Goal: Contribute content: Add original content to the website for others to see

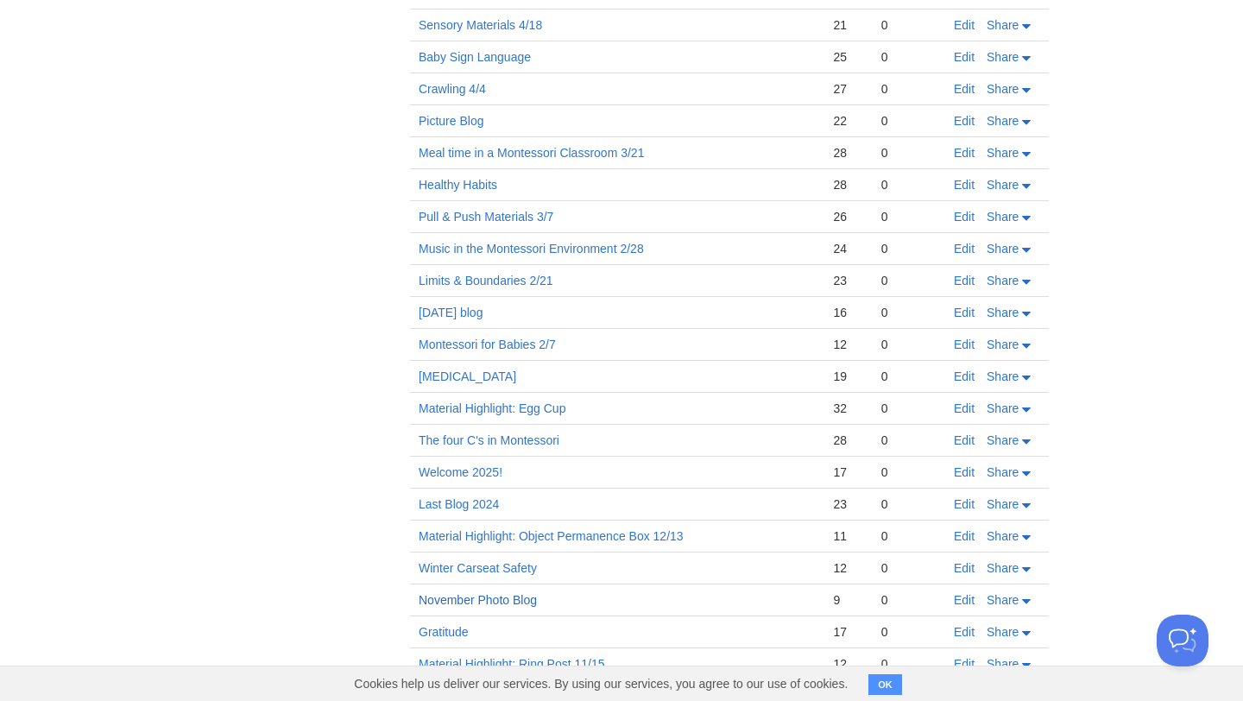
scroll to position [676, 0]
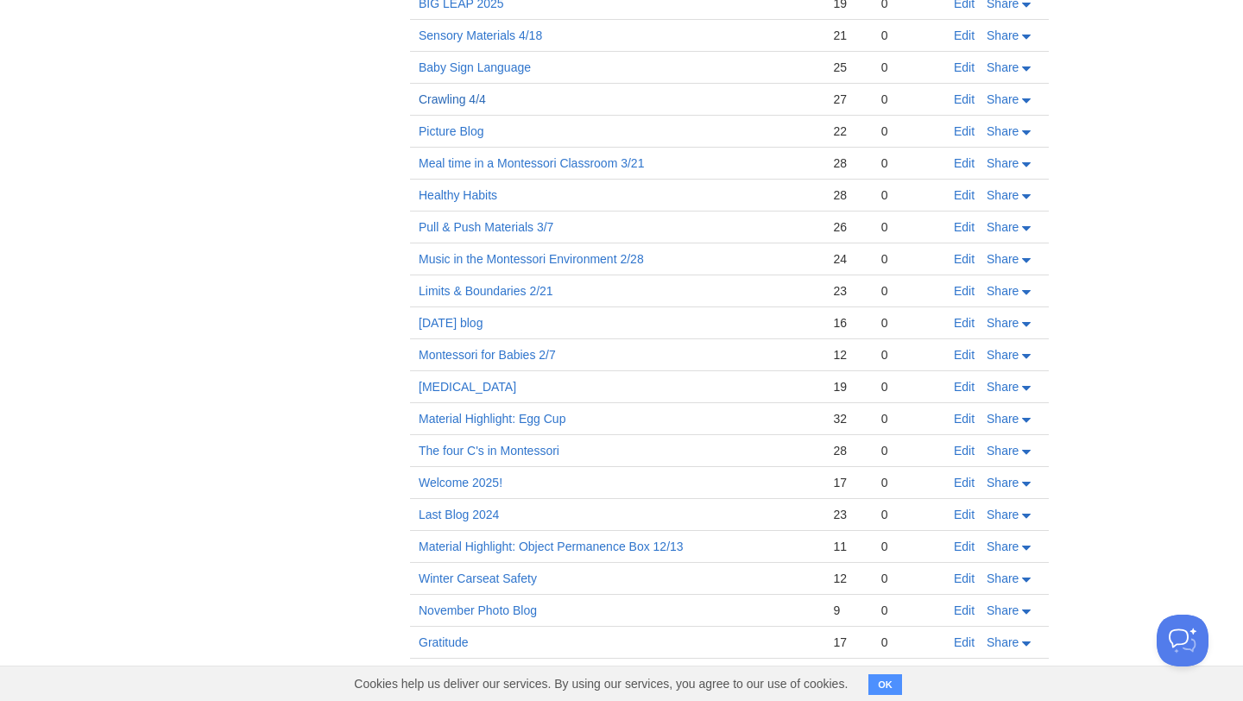
click at [440, 93] on link "Crawling 4/4" at bounding box center [452, 99] width 67 height 14
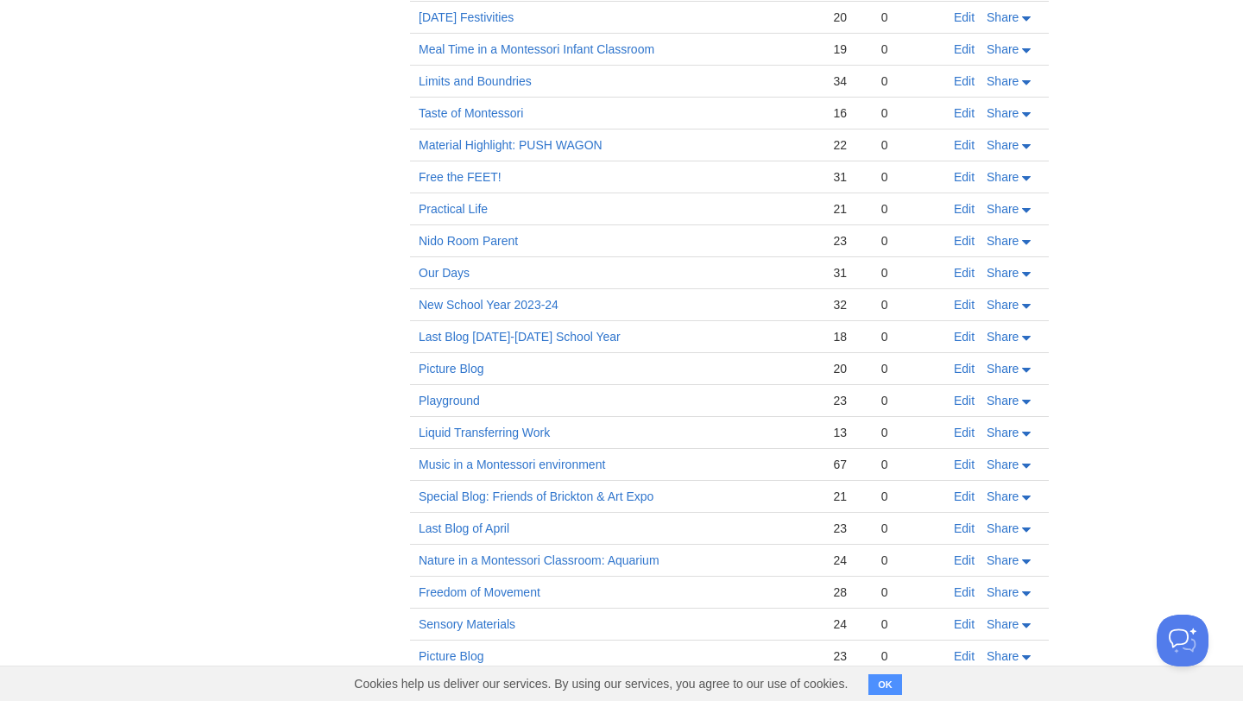
scroll to position [2642, 0]
click at [462, 373] on link "Picture Blog" at bounding box center [451, 371] width 65 height 14
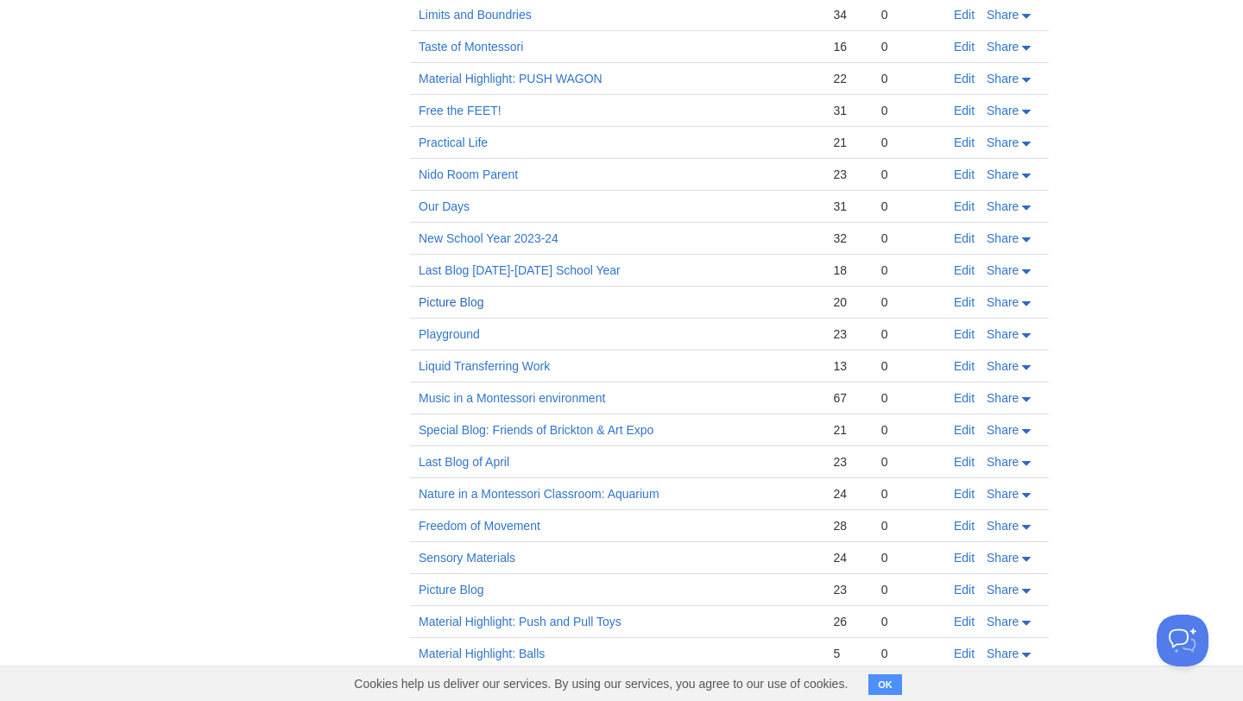
scroll to position [2714, 0]
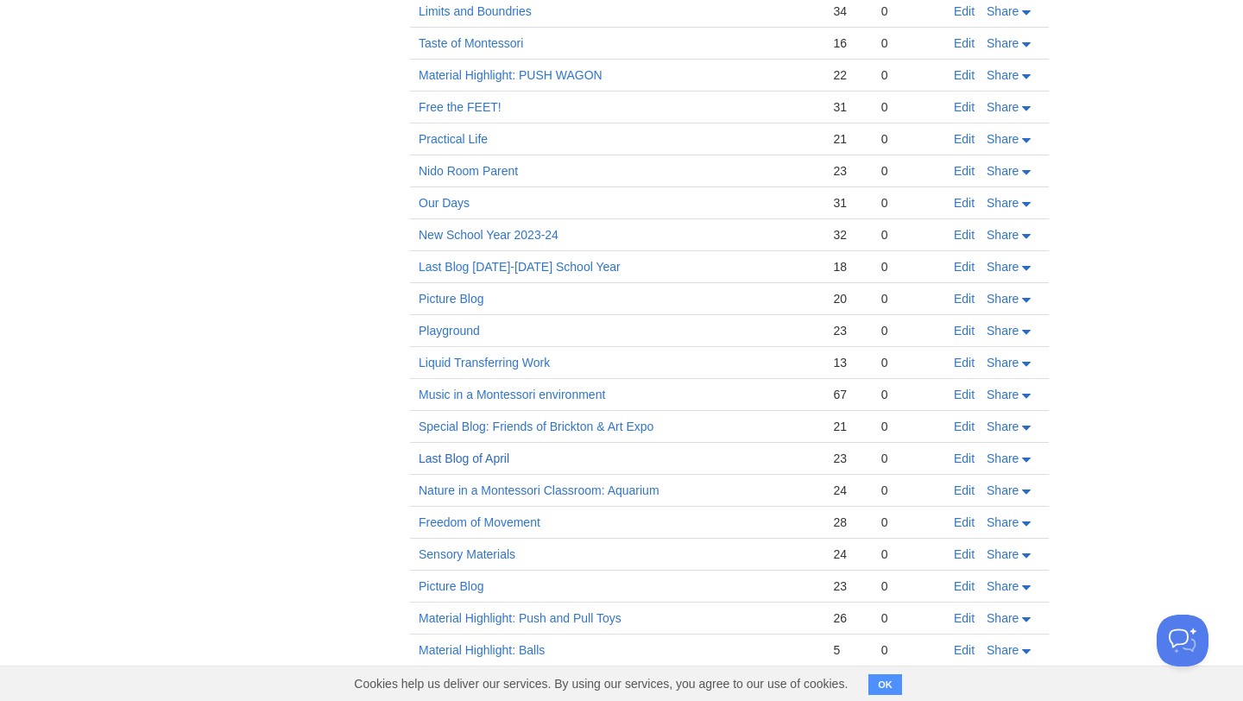
click at [475, 459] on link "Last Blog of April" at bounding box center [464, 459] width 91 height 14
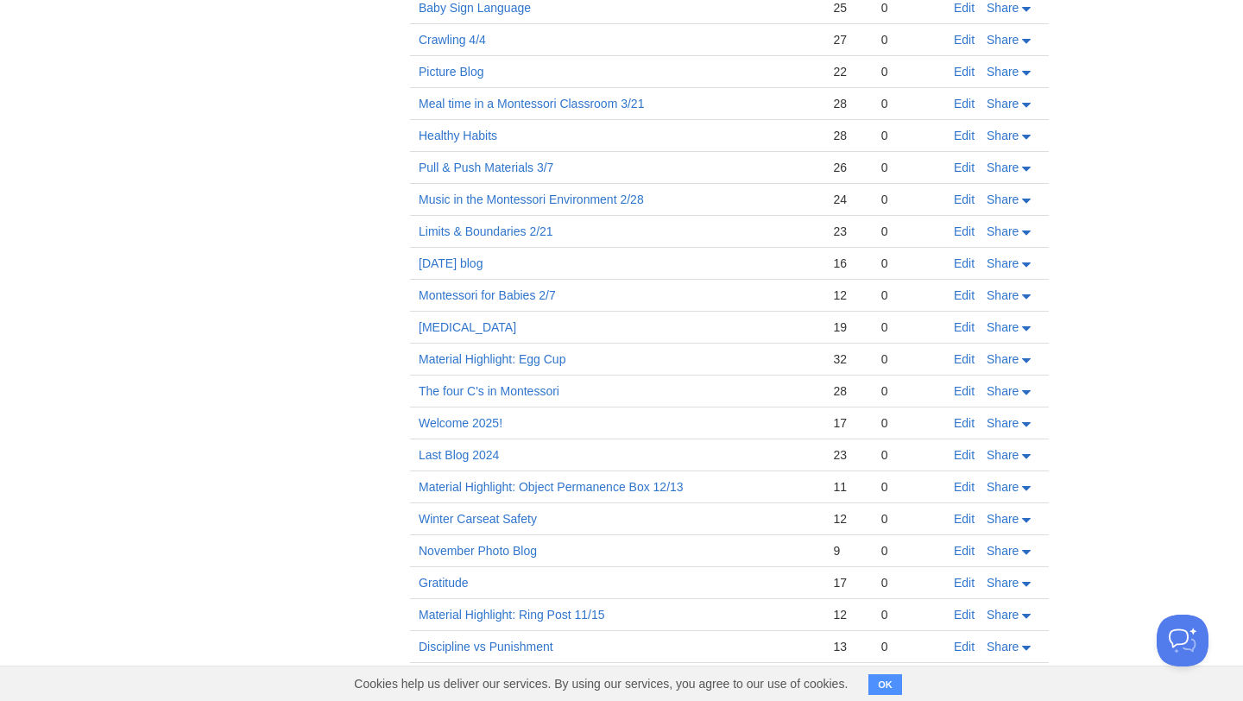
scroll to position [697, 0]
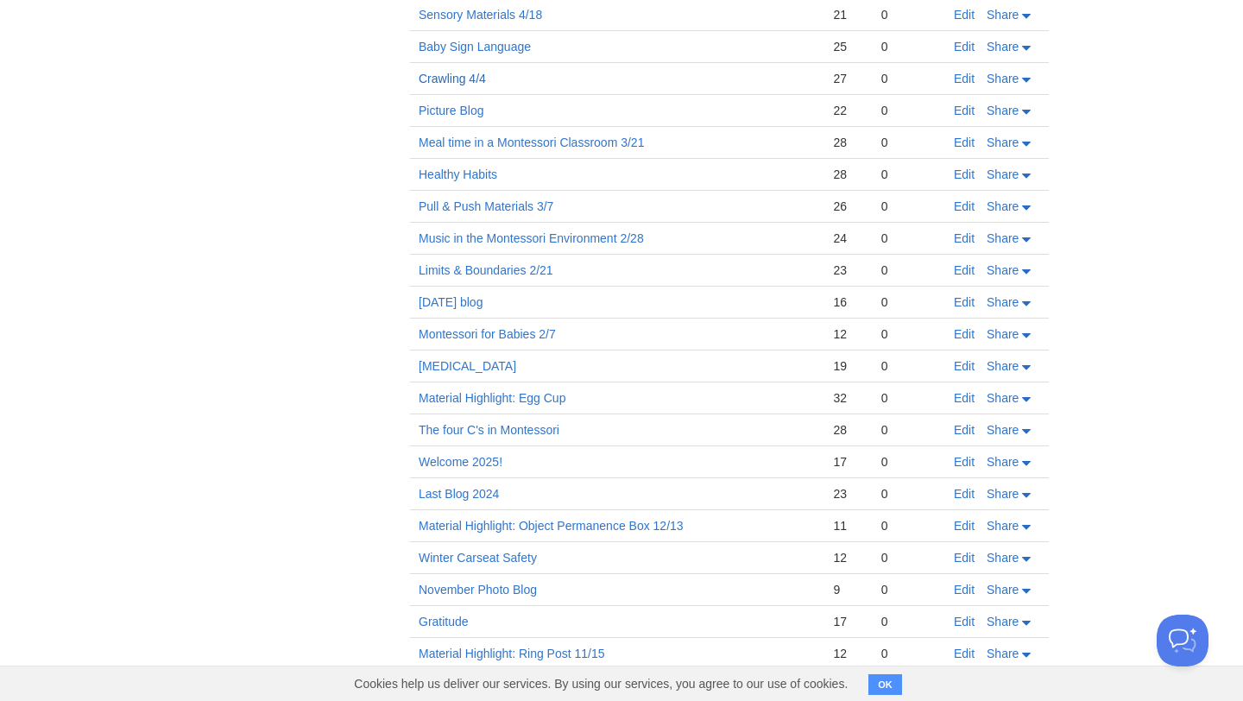
click at [459, 81] on link "Crawling 4/4" at bounding box center [452, 79] width 67 height 14
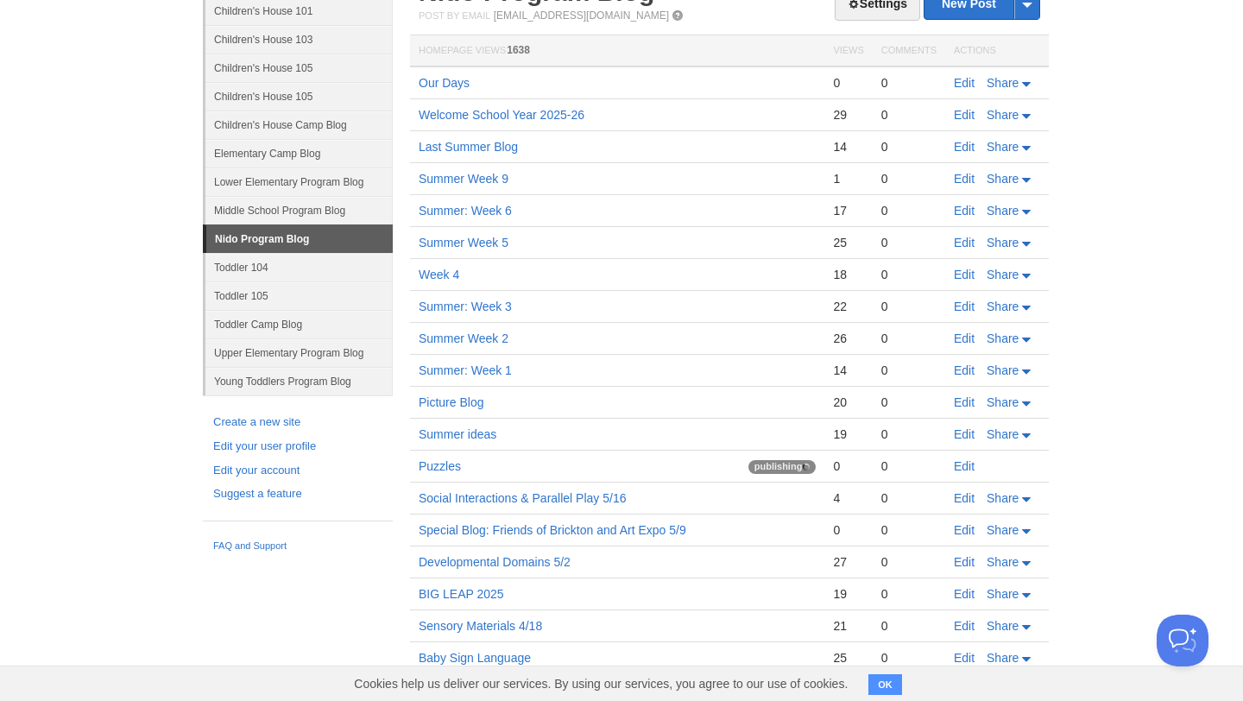
scroll to position [0, 0]
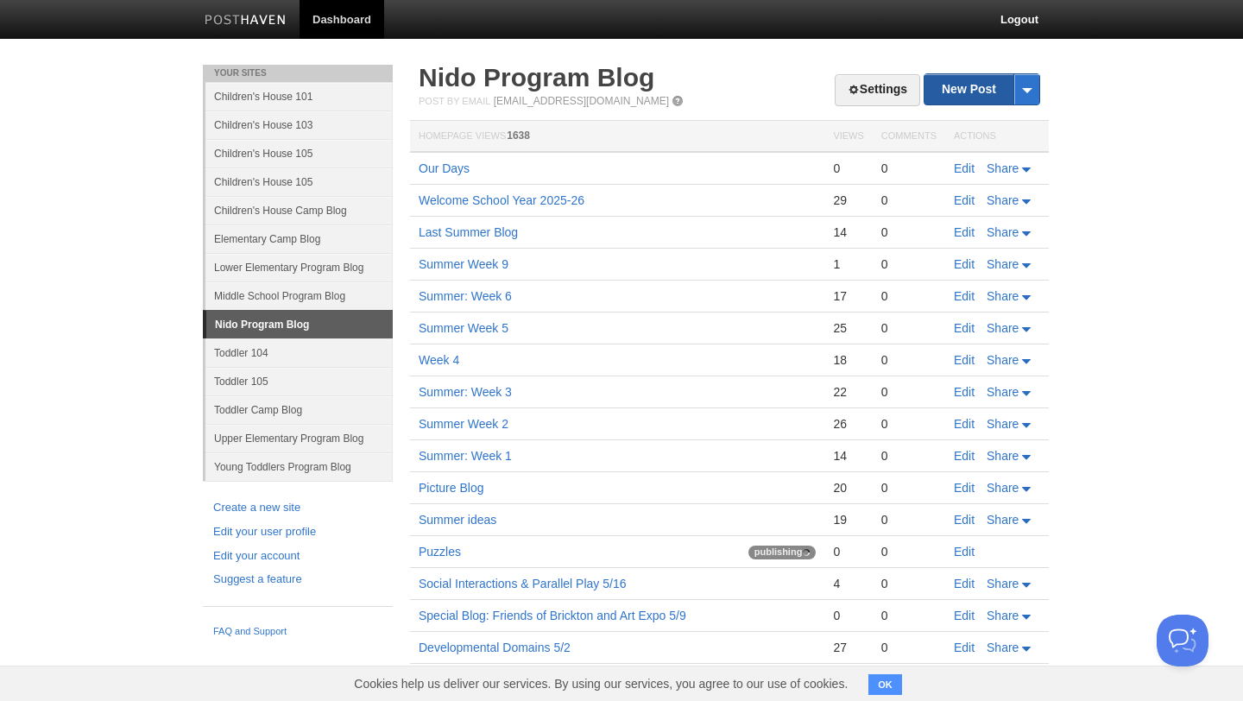
click at [974, 84] on link "New Post" at bounding box center [982, 89] width 115 height 30
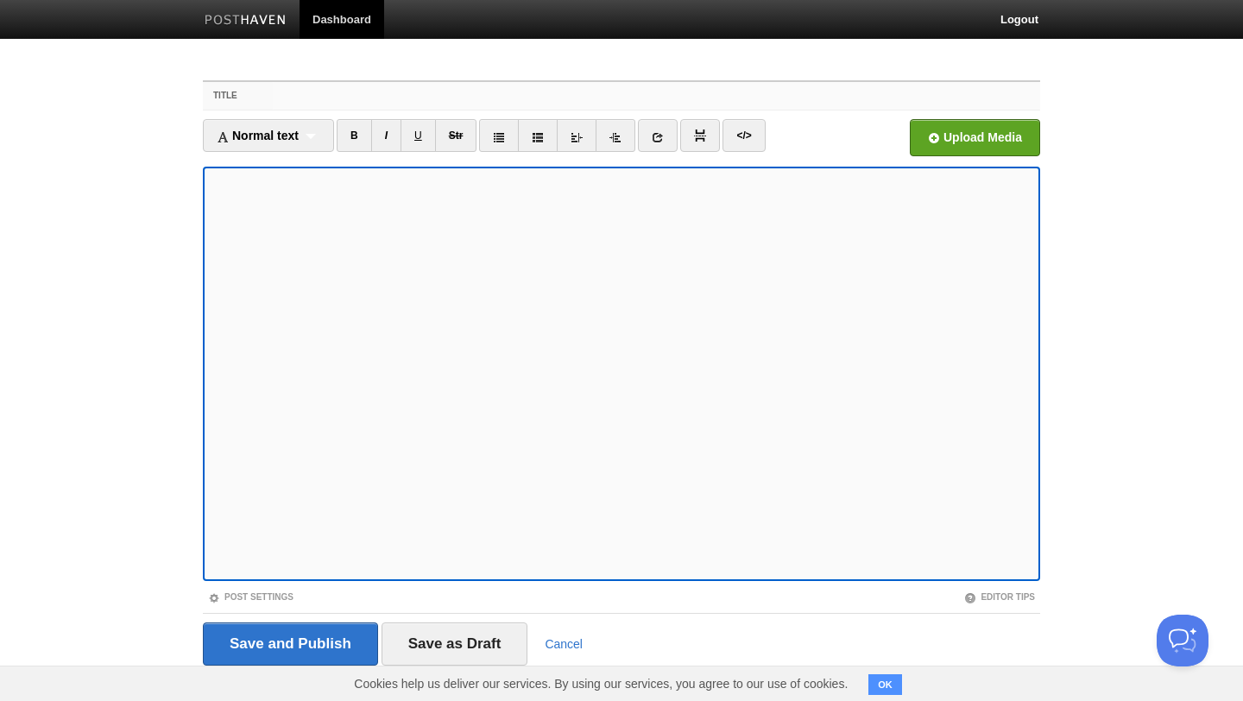
click at [507, 93] on input "Title" at bounding box center [657, 96] width 768 height 28
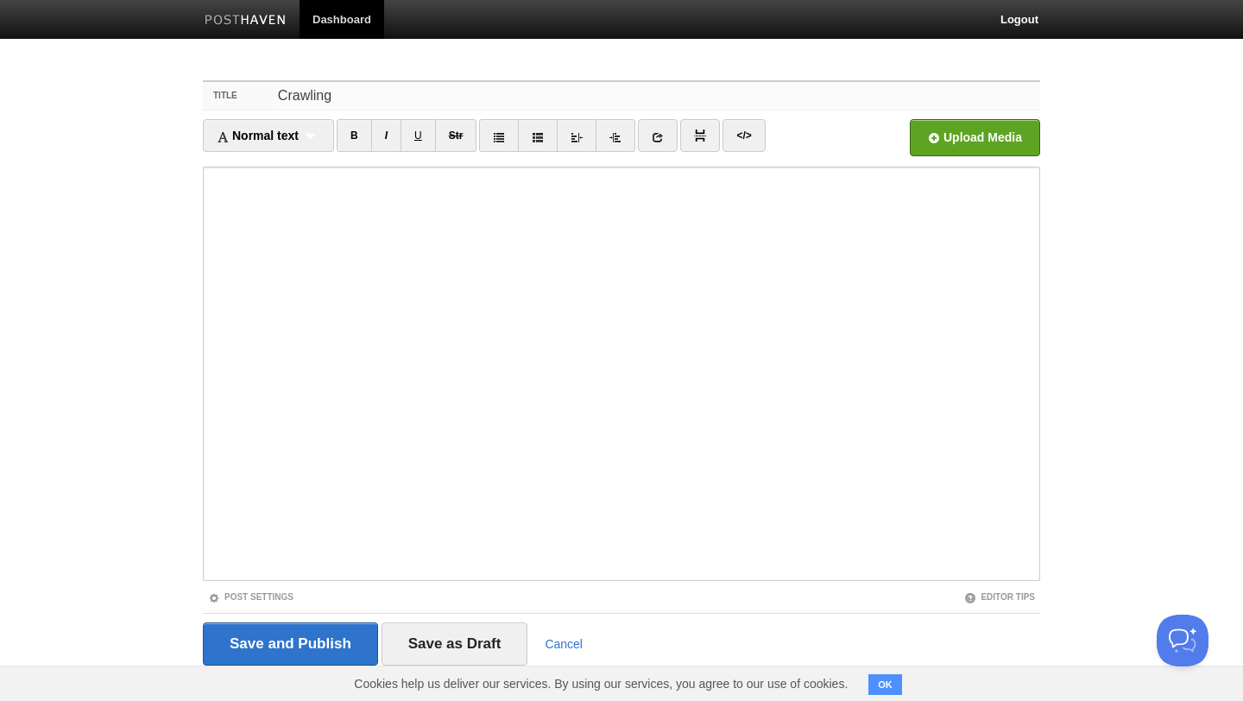
type input "Crawling"
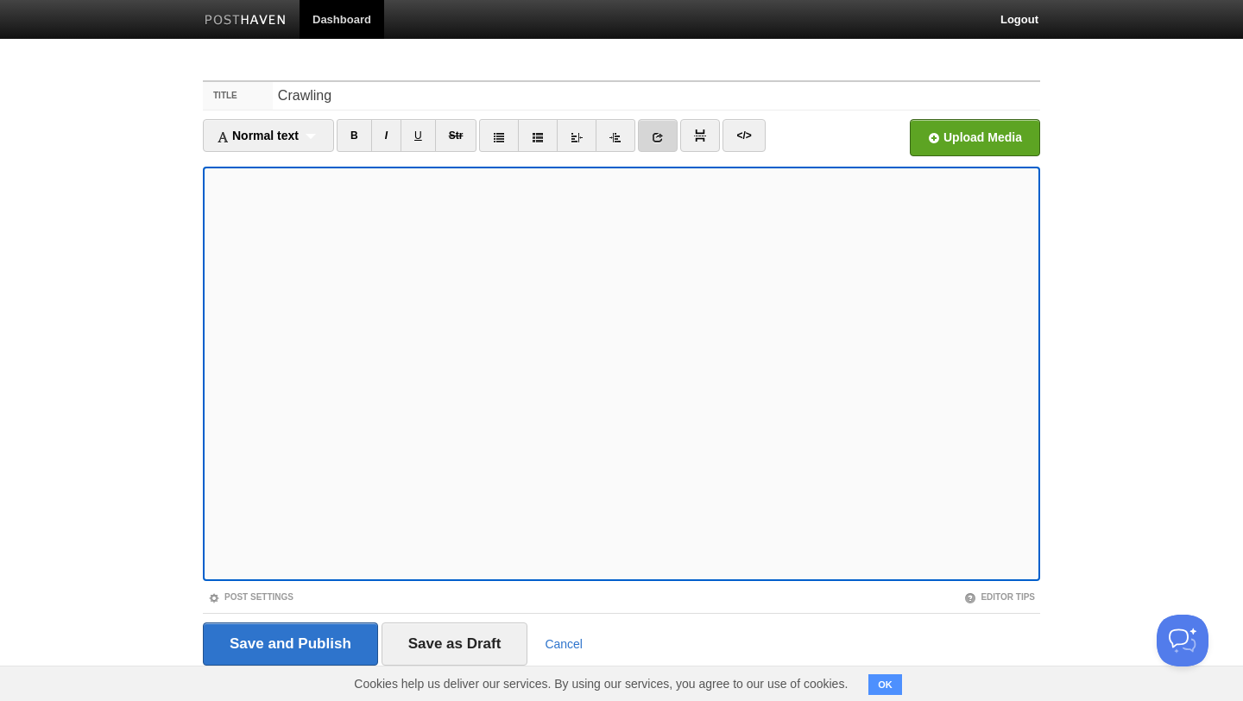
click at [663, 139] on icon at bounding box center [658, 137] width 12 height 12
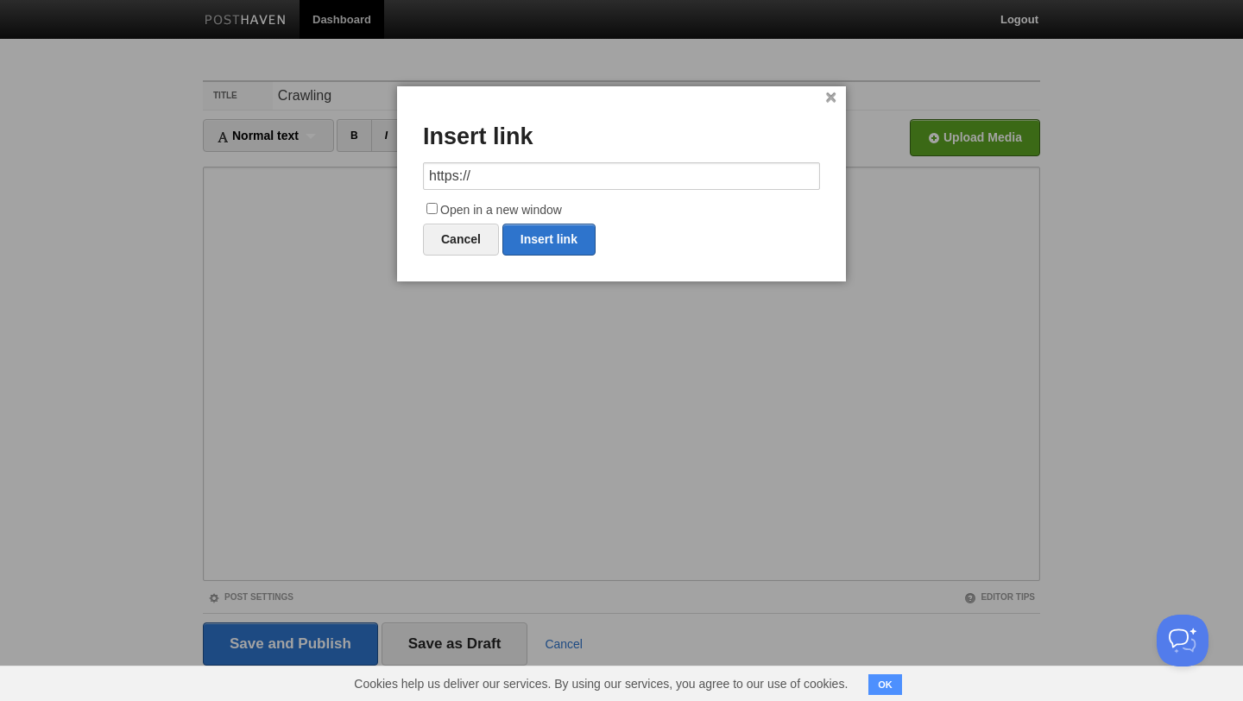
click at [635, 172] on input "https://" at bounding box center [621, 176] width 397 height 28
type input "h"
click at [536, 238] on link "Insert link" at bounding box center [549, 240] width 93 height 32
type input "https://"
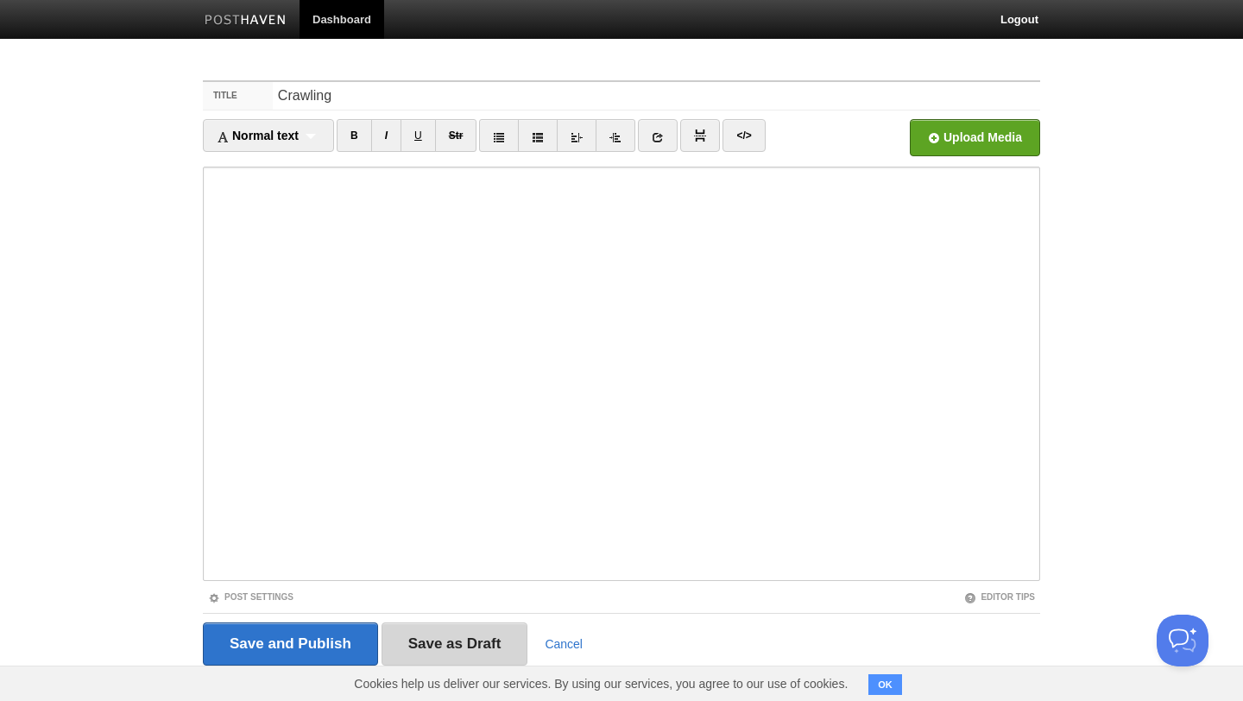
click at [459, 640] on input "Save as Draft" at bounding box center [455, 644] width 147 height 43
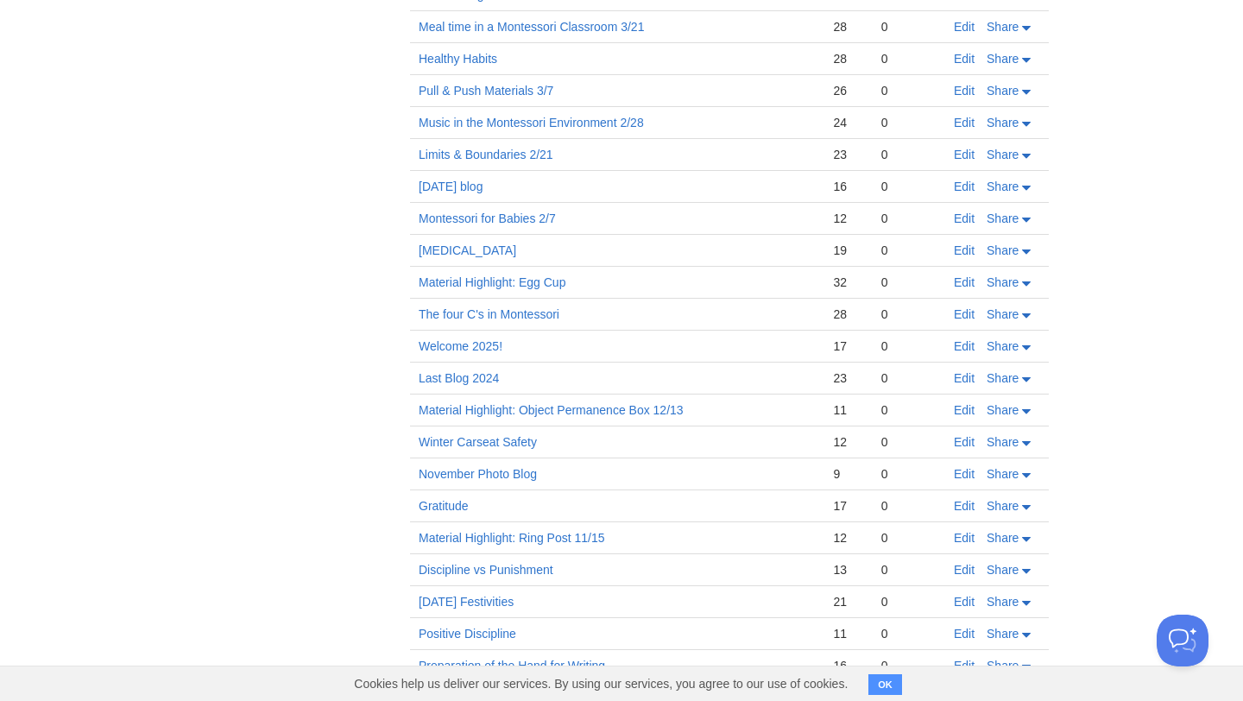
scroll to position [833, 0]
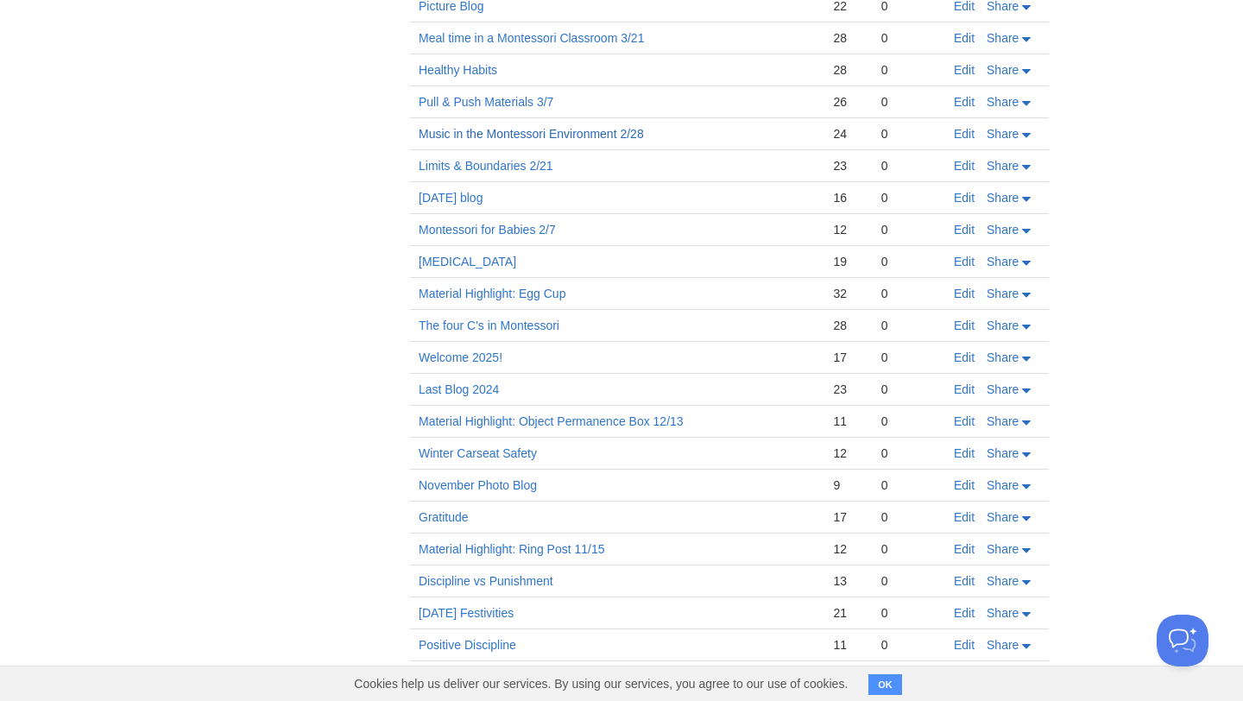
click at [573, 136] on link "Music in the Montessori Environment 2/28" at bounding box center [531, 134] width 225 height 14
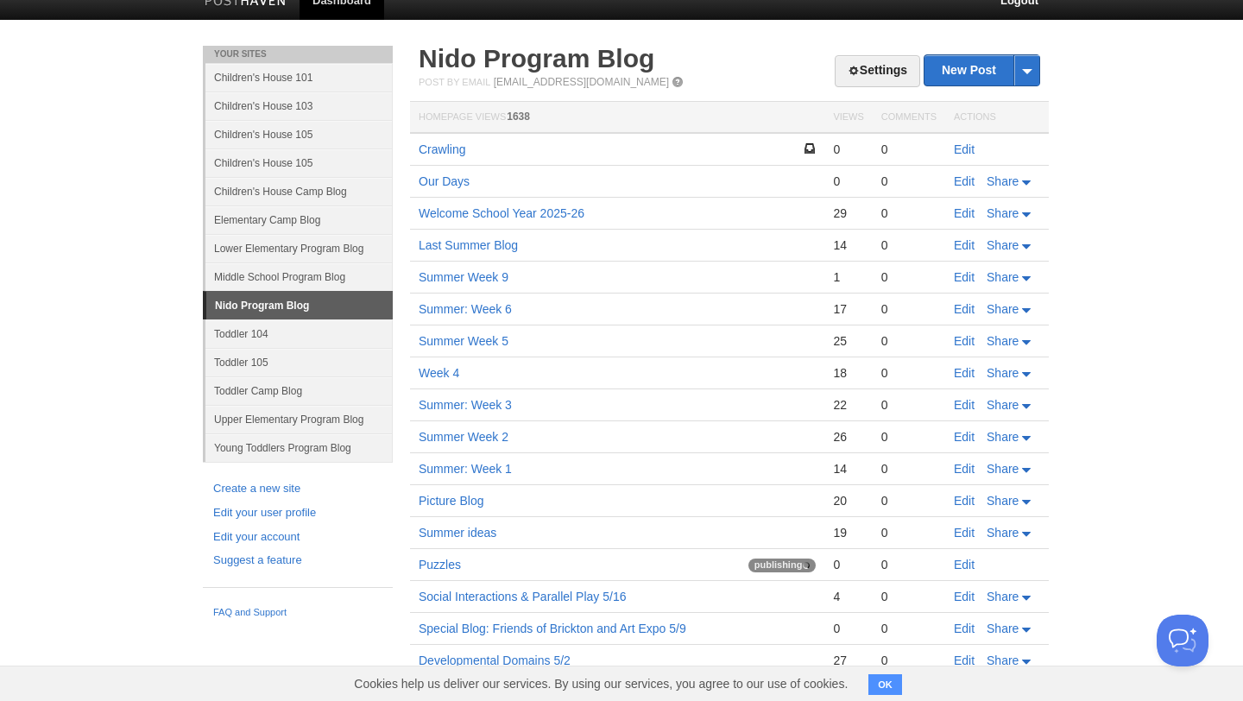
scroll to position [0, 0]
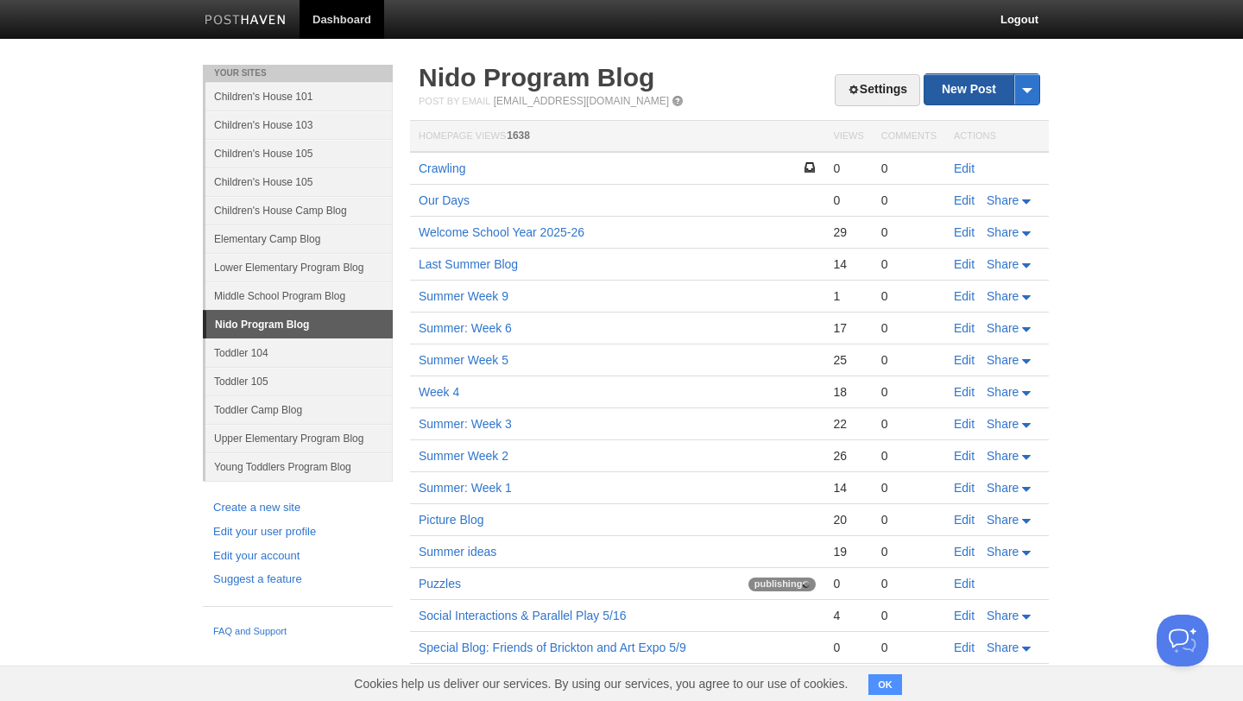
click at [951, 90] on link "New Post" at bounding box center [982, 89] width 115 height 30
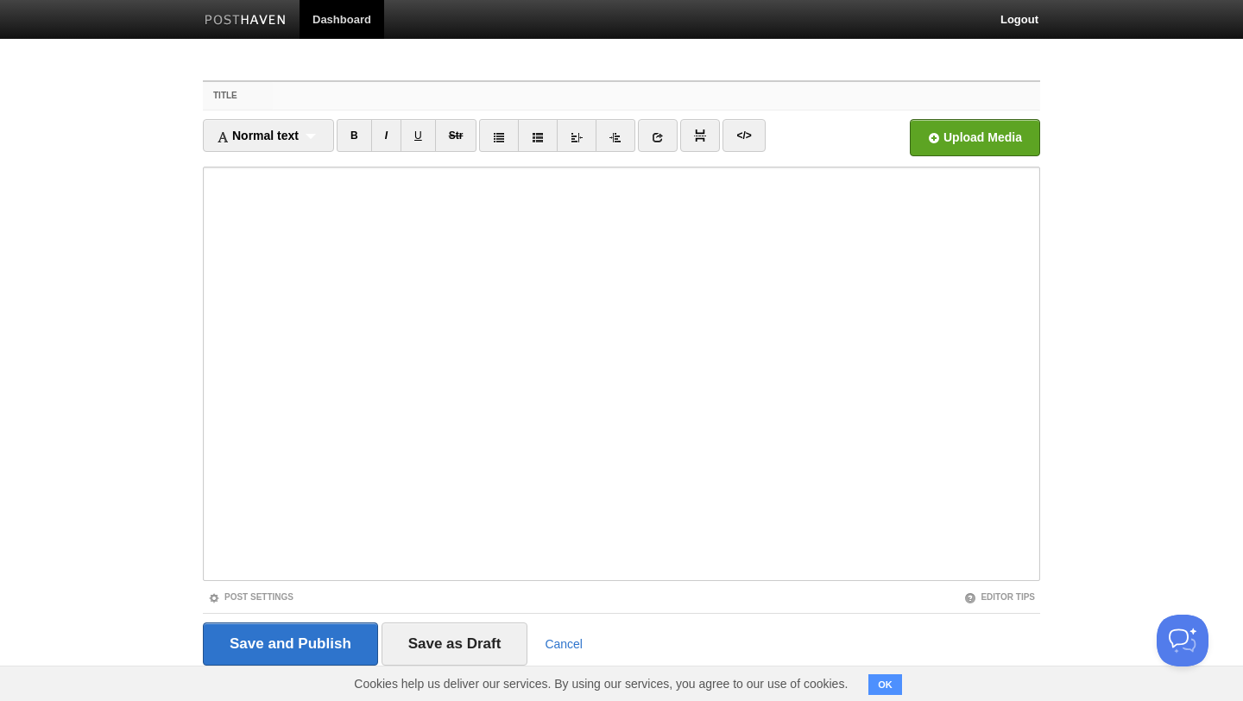
paste input "Lorem ip dol sit ametcons a elits'd eiusmodt incid. Utl Etdolorema aliquaeni ad…"
type input "Lorem ip dol sit ametcons a elits'd eiusmodt incid. Utl Etdolorema aliquaeni ad…"
click at [566, 640] on link "Cancel" at bounding box center [564, 644] width 38 height 14
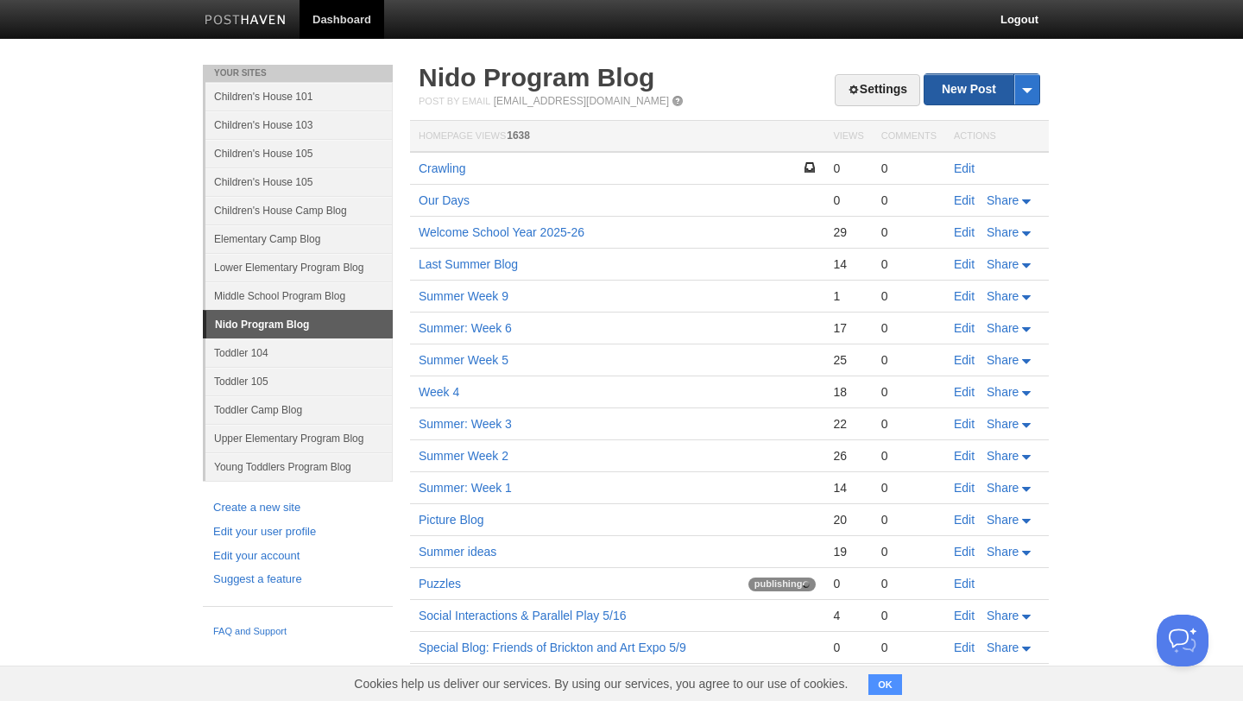
click at [971, 92] on link "New Post" at bounding box center [982, 89] width 115 height 30
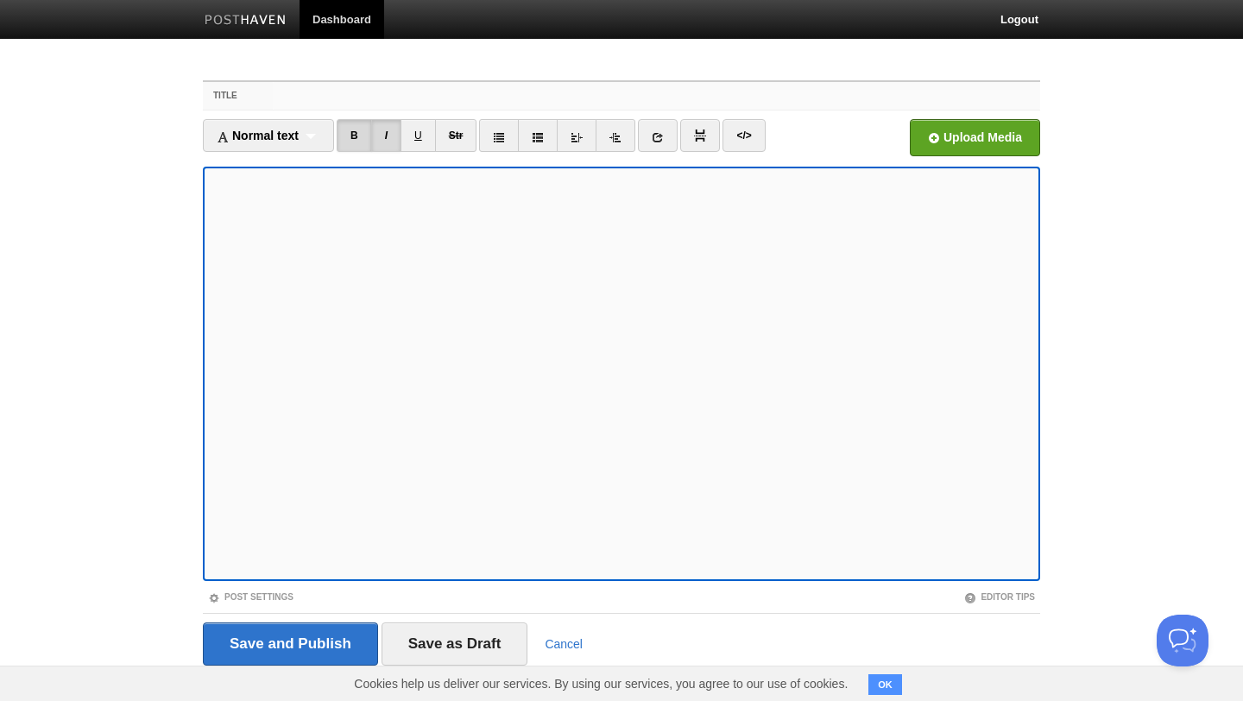
click at [579, 104] on input "Title" at bounding box center [657, 96] width 768 height 28
click at [600, 97] on input "Music in Montessori environment" at bounding box center [657, 96] width 768 height 28
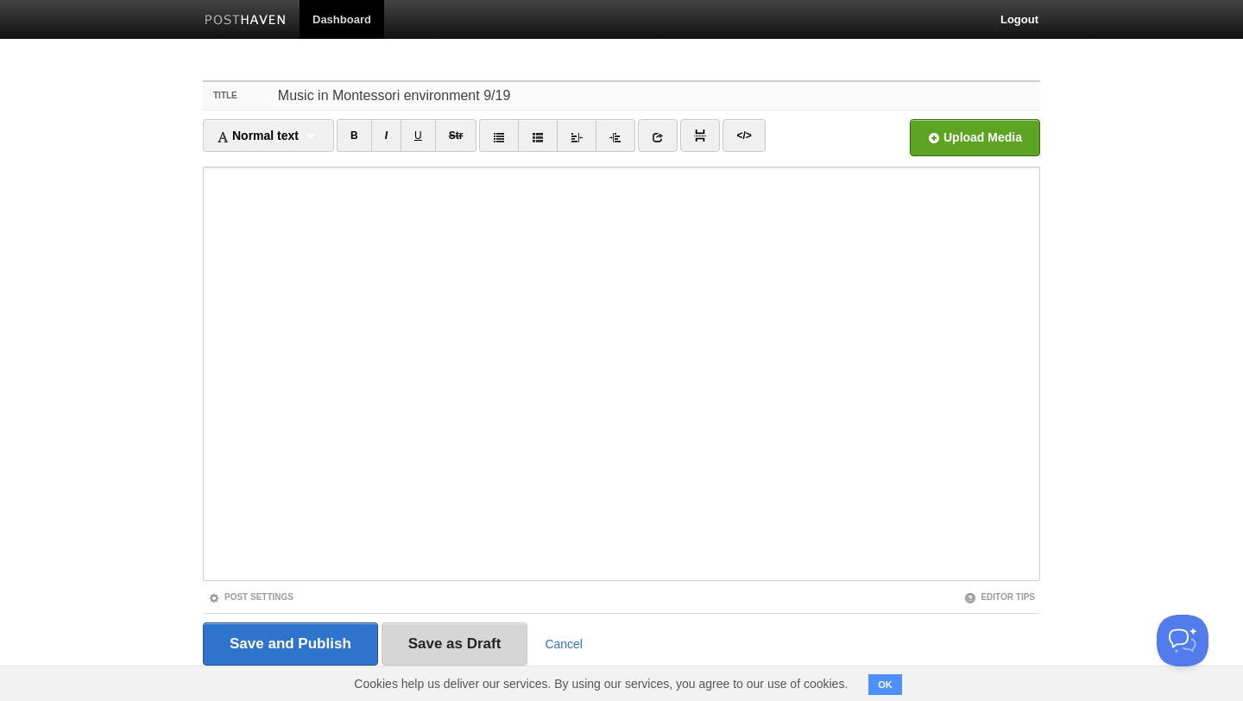
type input "Music in Montessori environment 9/19"
click at [471, 634] on input "Save as Draft" at bounding box center [455, 644] width 147 height 43
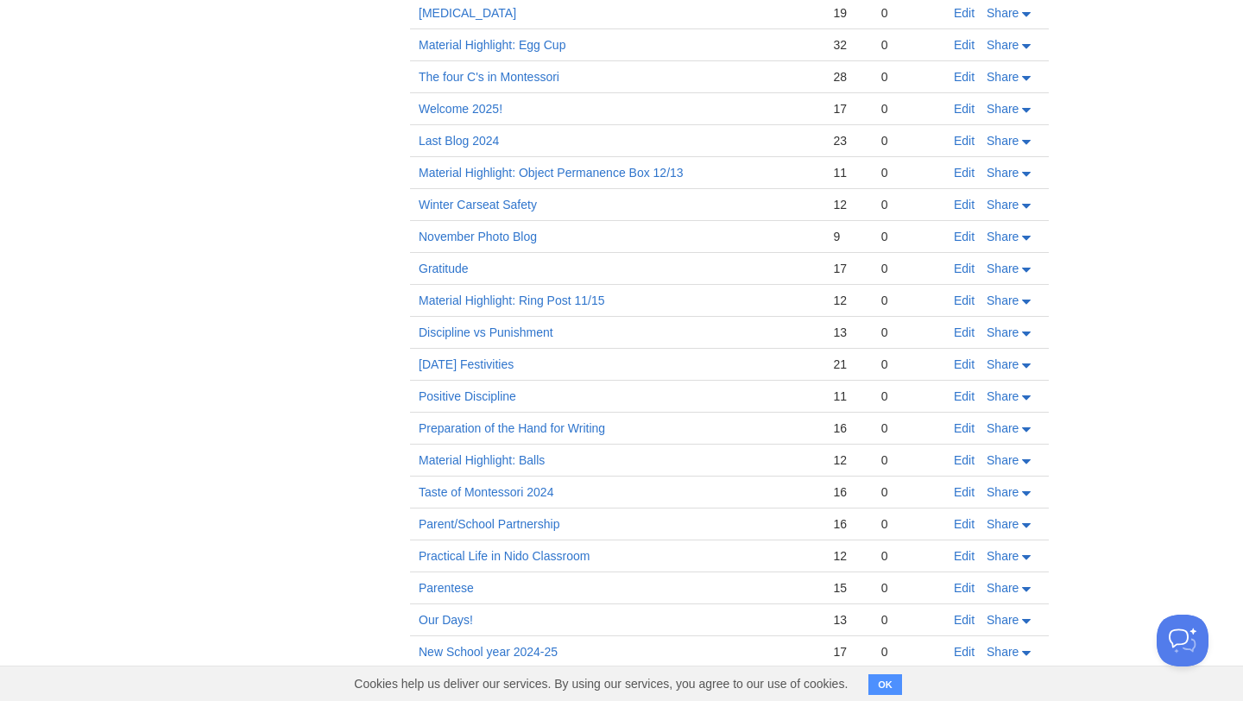
scroll to position [1115, 0]
click at [497, 520] on link "Parent/School Partnership" at bounding box center [489, 523] width 141 height 14
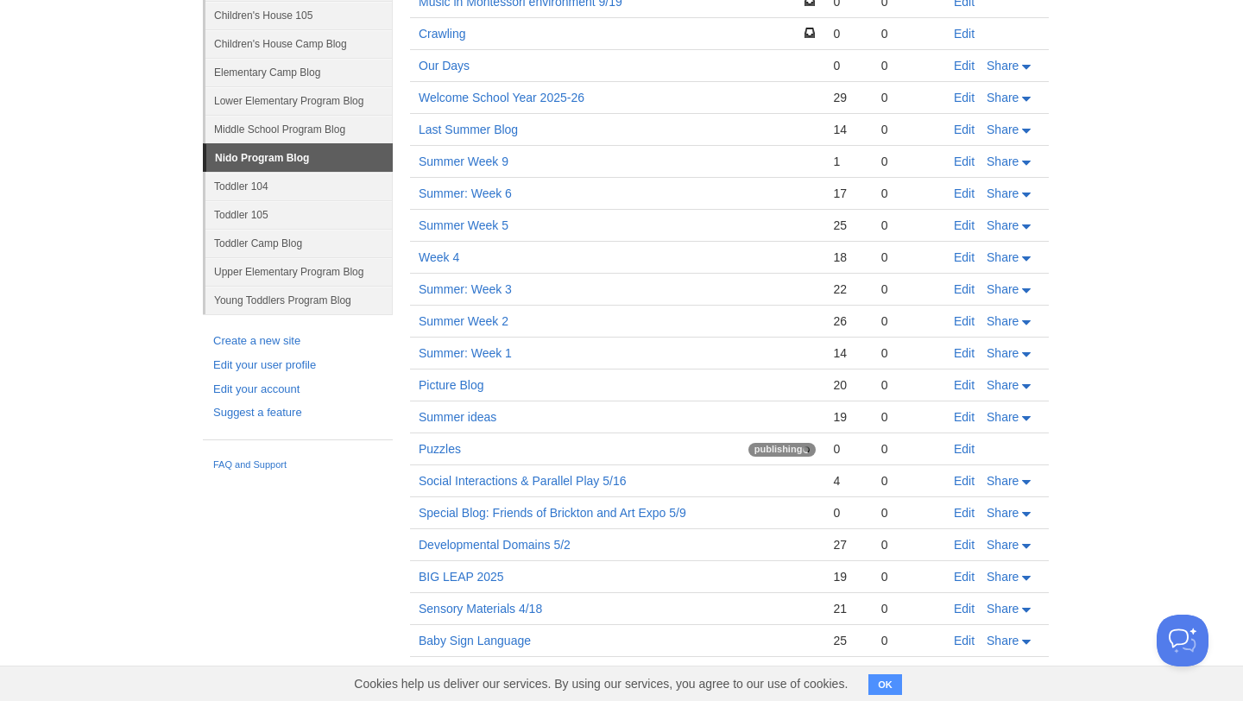
scroll to position [0, 0]
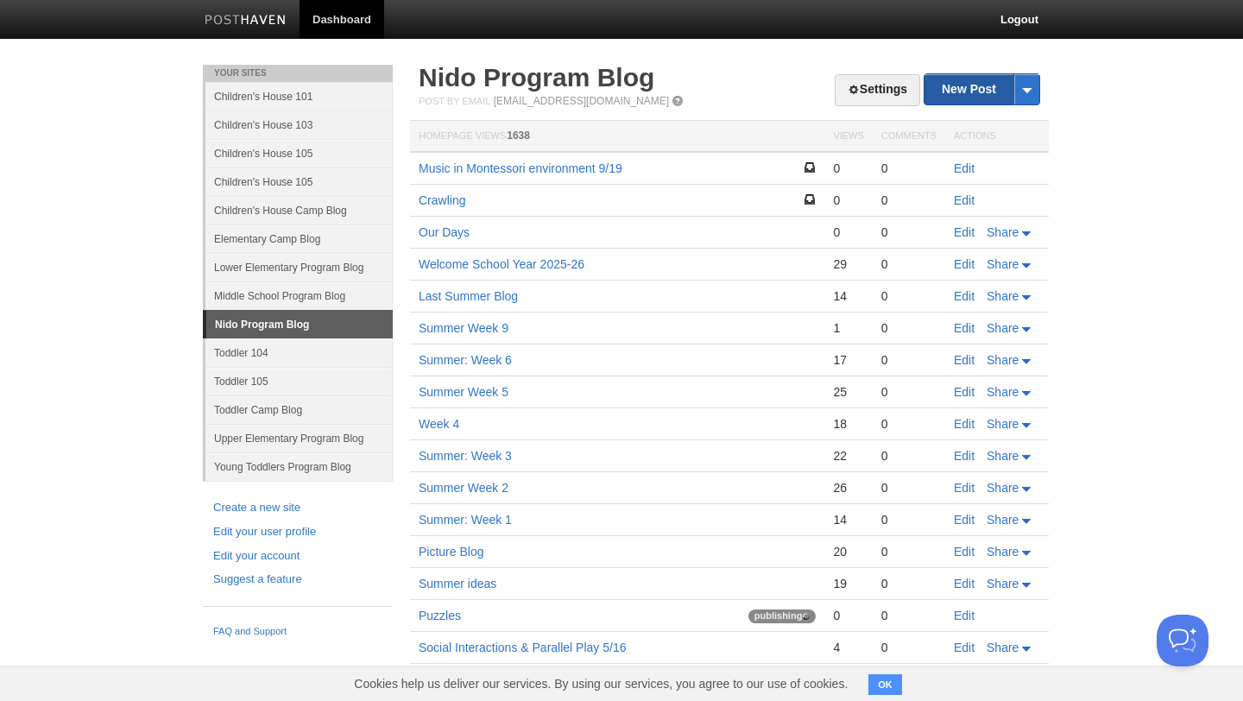
click at [972, 89] on link "New Post" at bounding box center [982, 89] width 115 height 30
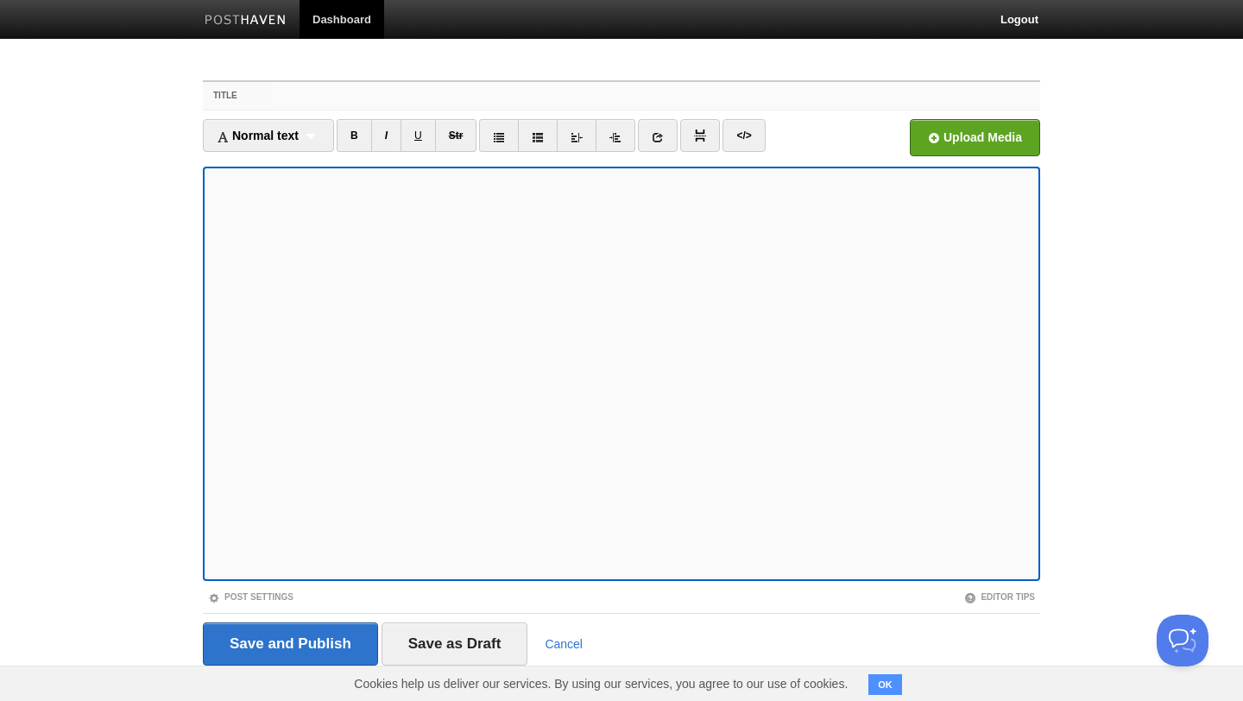
click at [547, 100] on input "Title" at bounding box center [657, 96] width 768 height 28
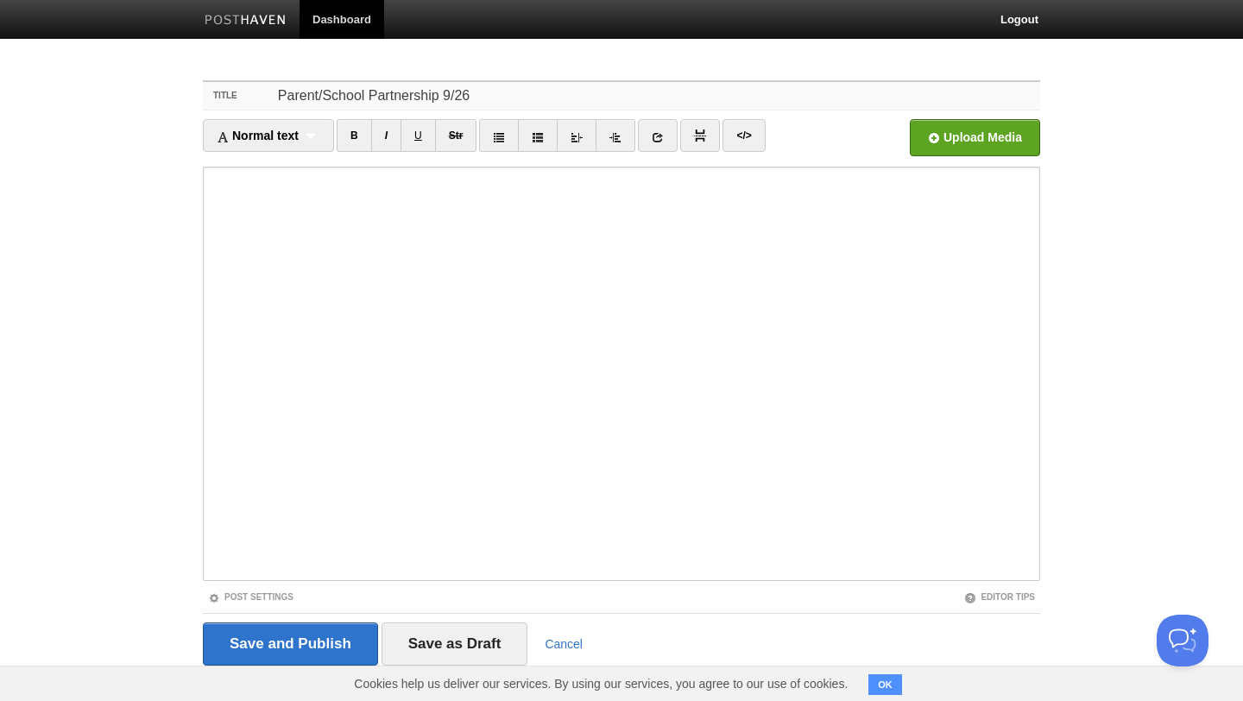
type input "Parent/School Partnership 9/26"
click at [472, 644] on input "Save as Draft" at bounding box center [455, 644] width 147 height 43
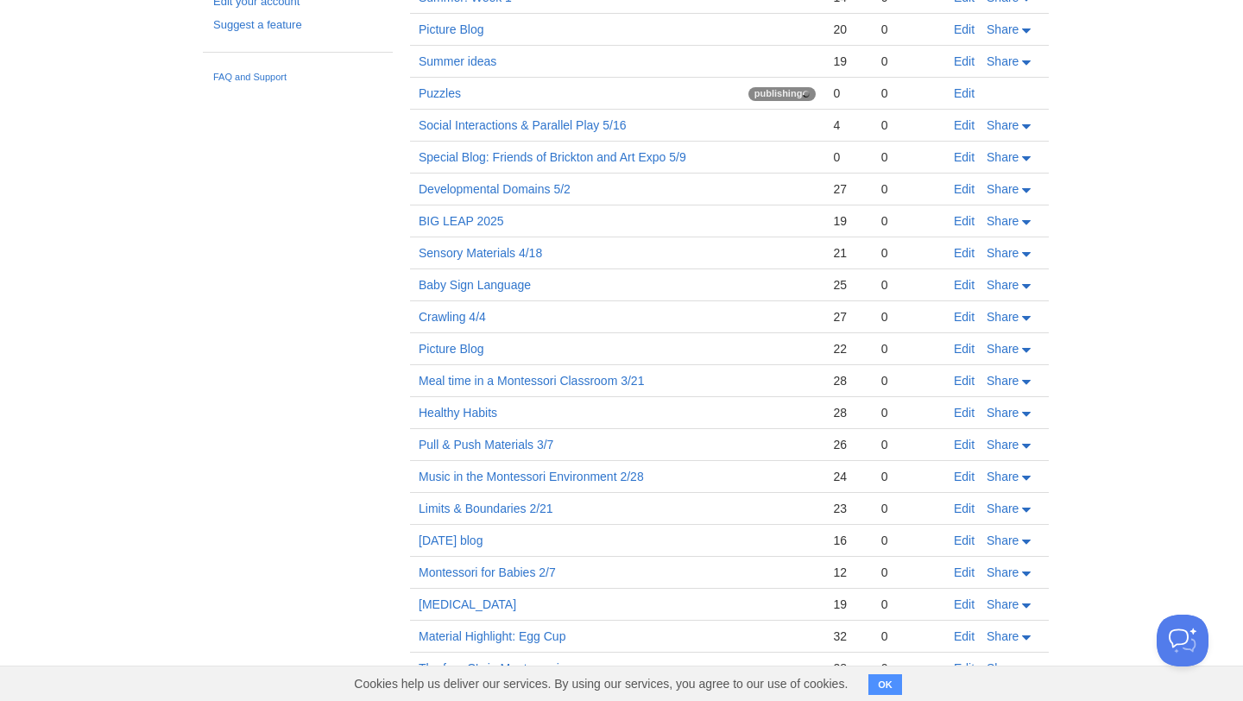
scroll to position [554, 0]
click at [510, 285] on link "Baby Sign Language" at bounding box center [475, 286] width 112 height 14
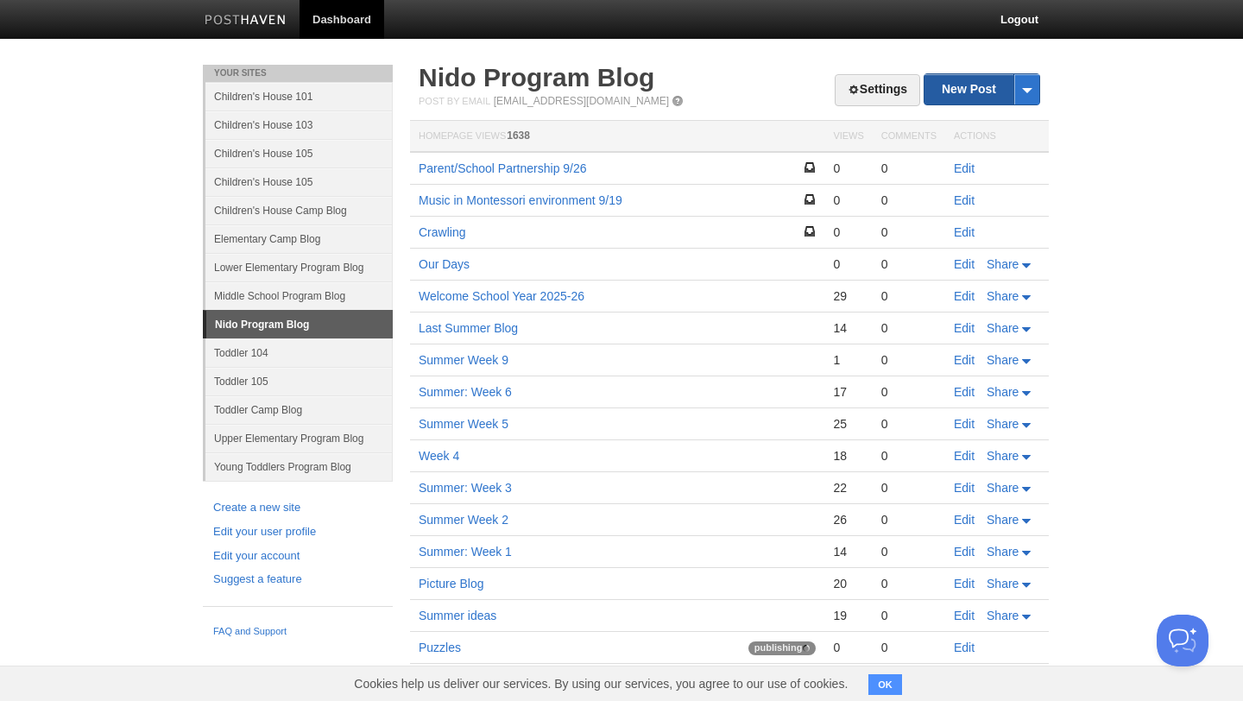
click at [969, 98] on link "New Post" at bounding box center [982, 89] width 115 height 30
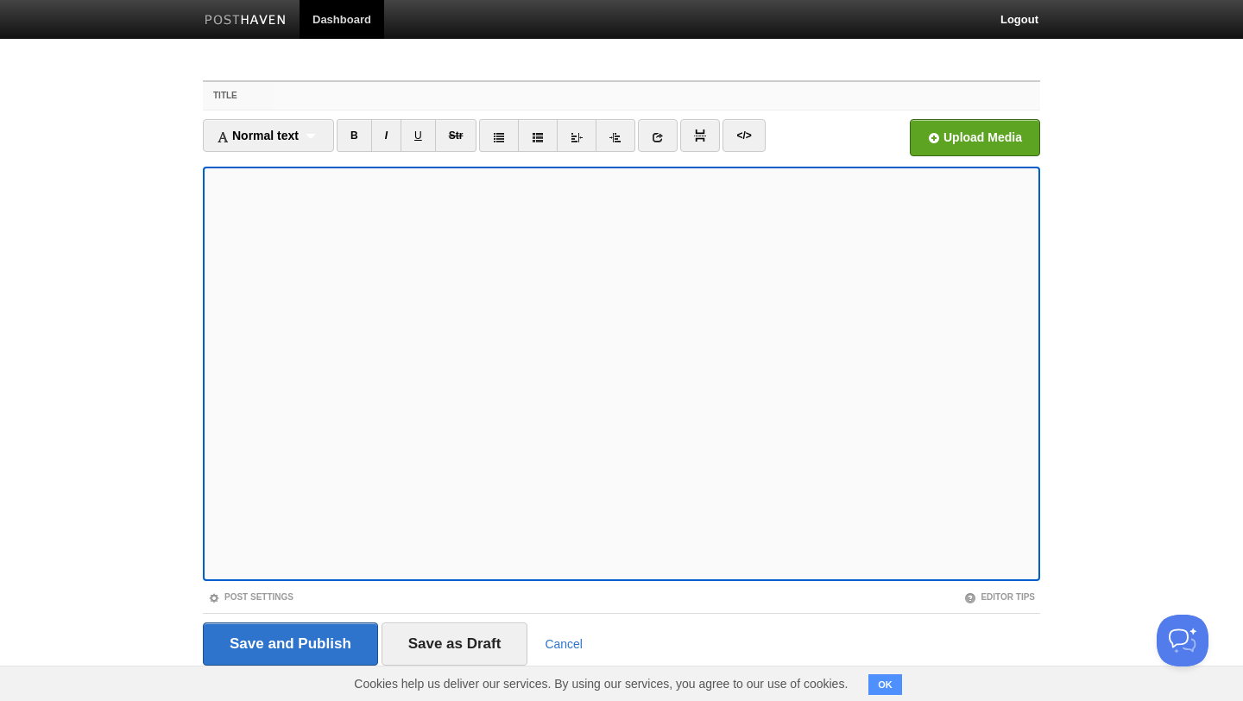
click at [486, 88] on input "Title" at bounding box center [657, 96] width 768 height 28
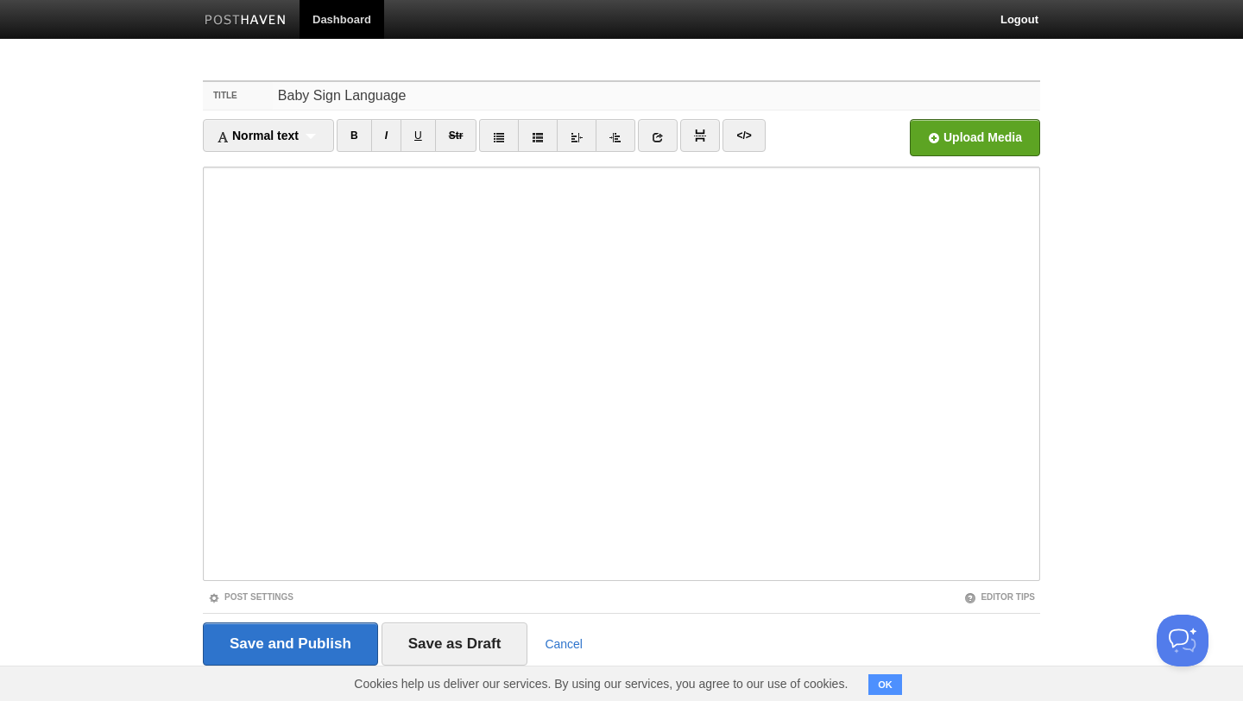
scroll to position [28, 0]
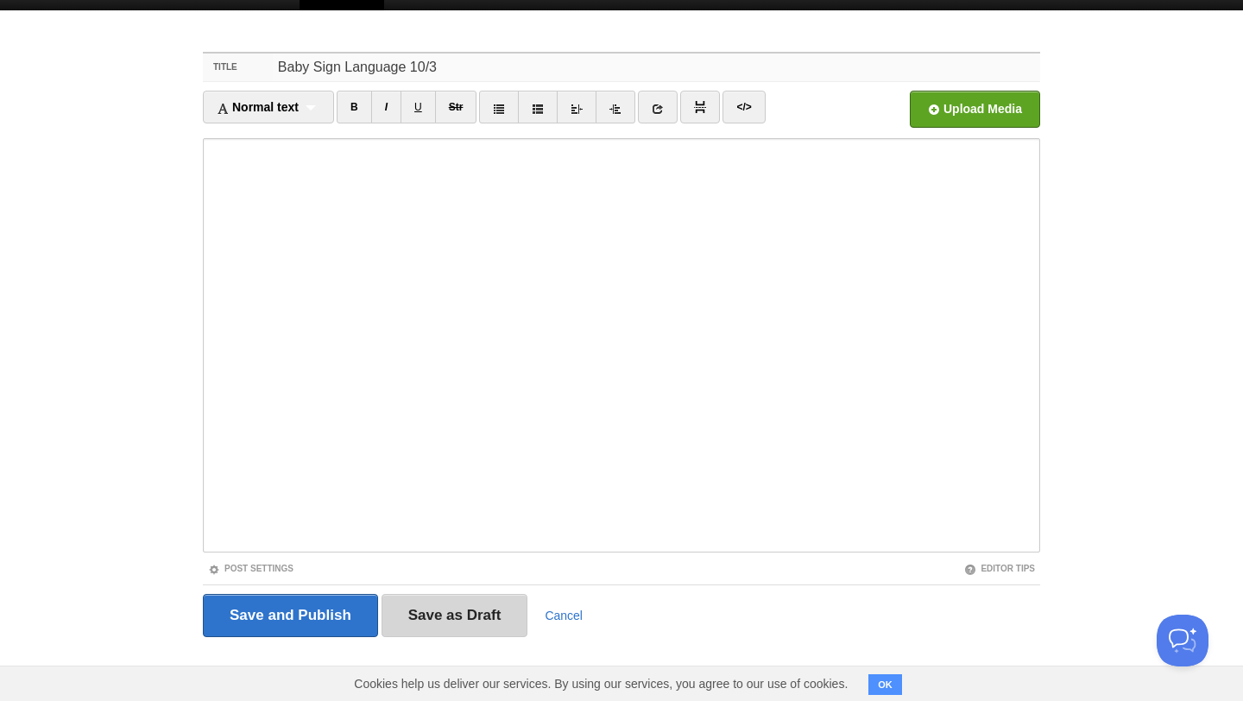
type input "Baby Sign Language 10/3"
click at [466, 618] on input "Save as Draft" at bounding box center [455, 615] width 147 height 43
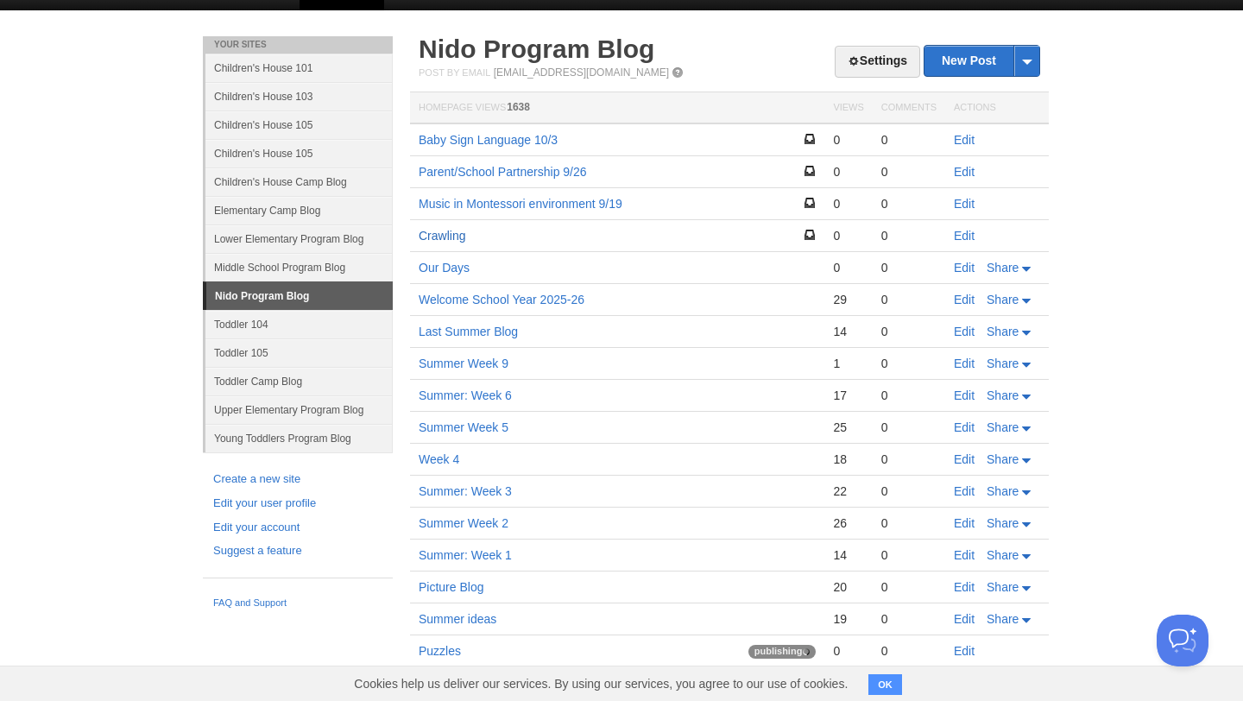
click at [452, 229] on link "Crawling" at bounding box center [442, 236] width 47 height 14
